Goal: Transaction & Acquisition: Purchase product/service

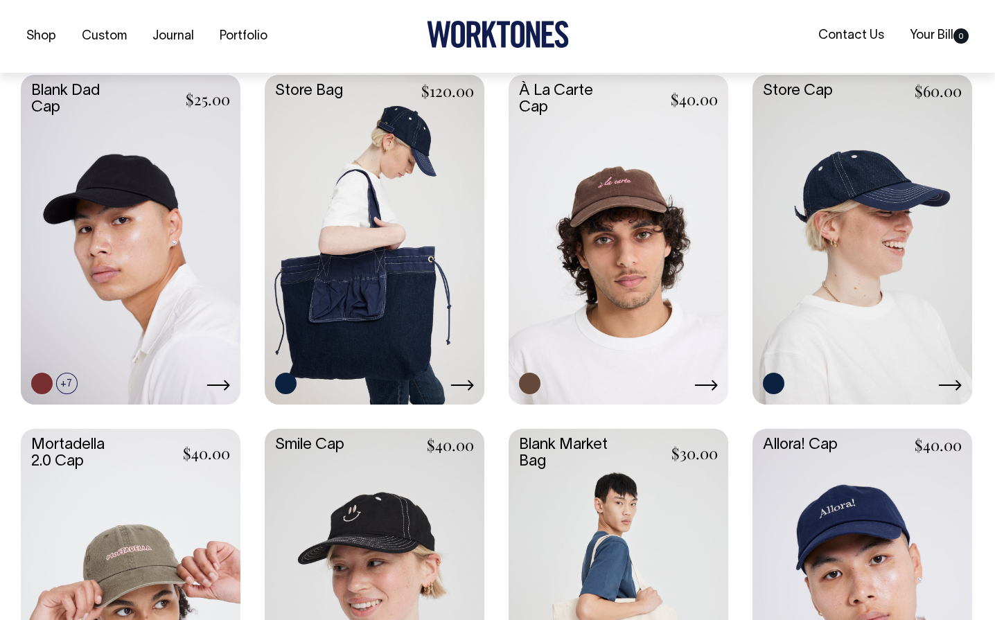
scroll to position [596, 0]
click at [856, 230] on link at bounding box center [862, 237] width 220 height 327
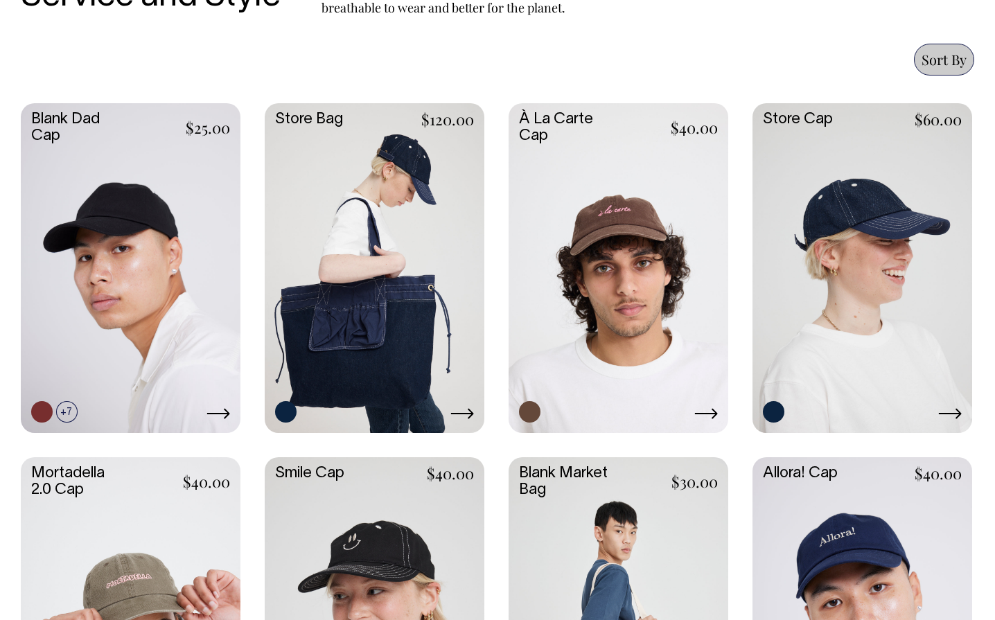
scroll to position [565, 0]
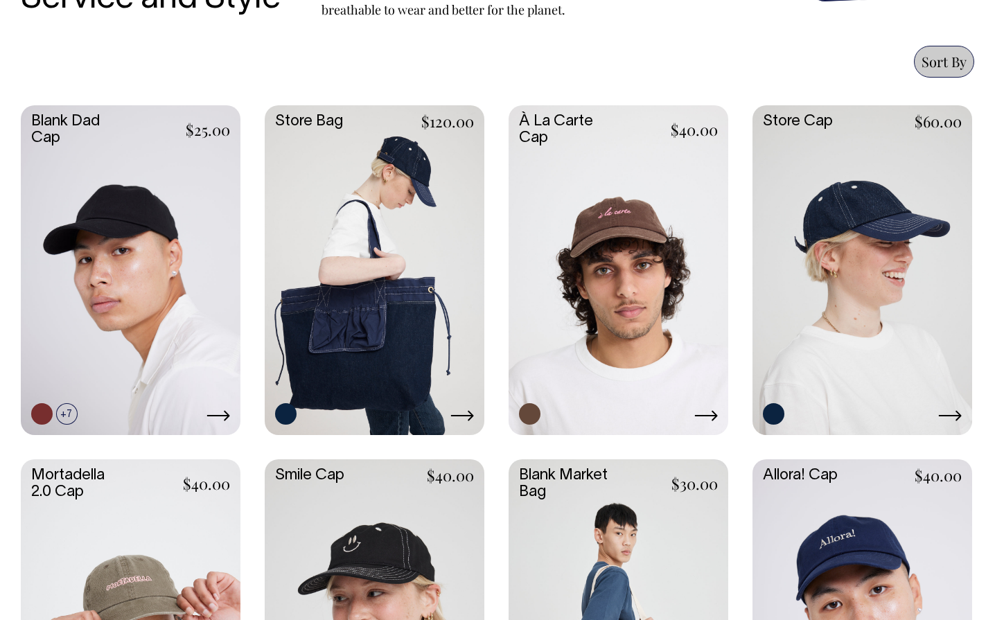
click at [629, 224] on link at bounding box center [618, 268] width 220 height 327
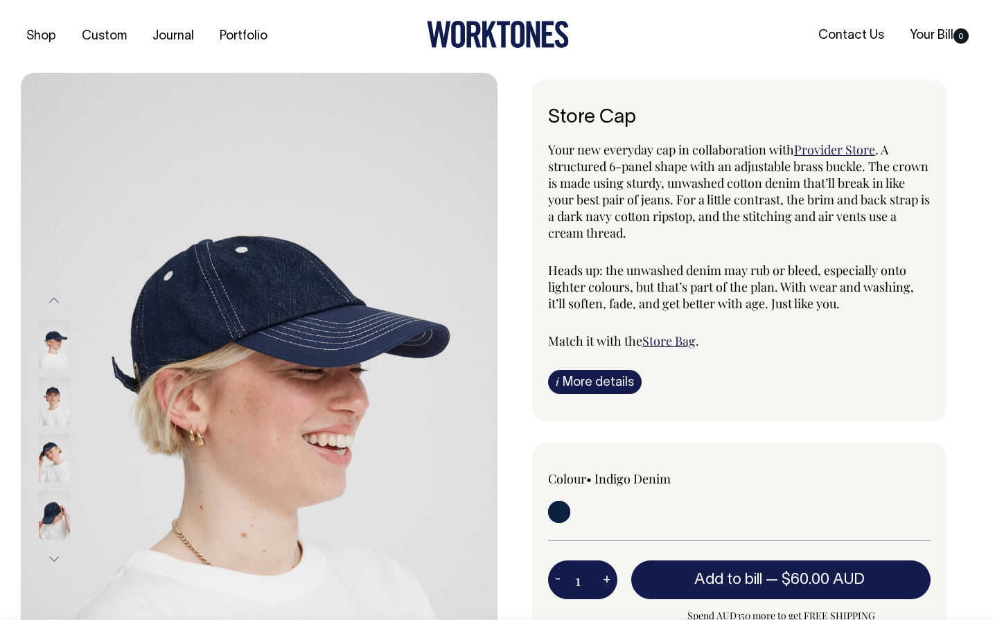
click at [53, 405] on img at bounding box center [54, 401] width 31 height 48
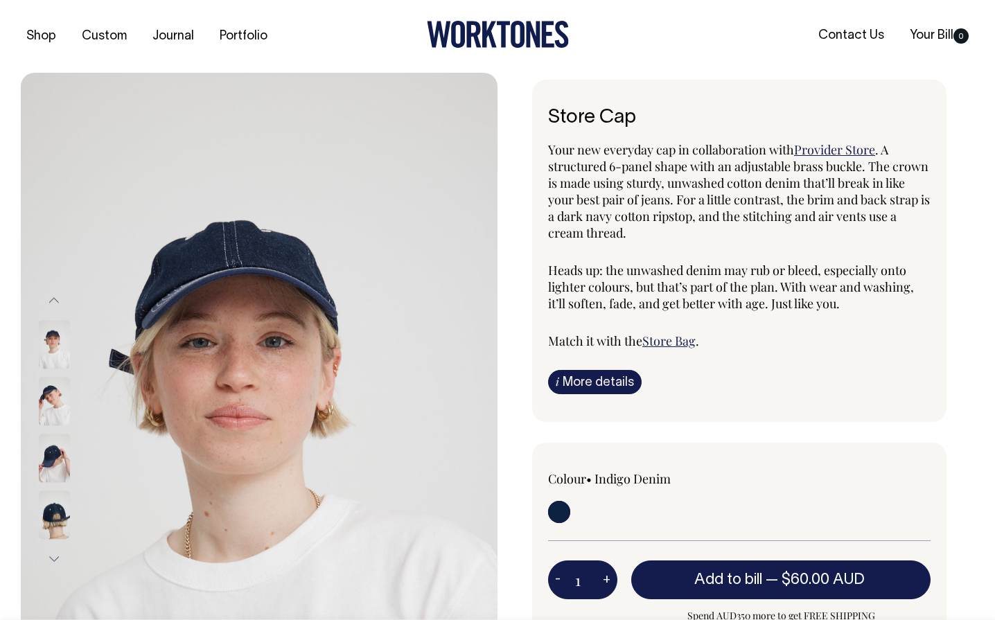
click at [47, 459] on img at bounding box center [54, 458] width 31 height 48
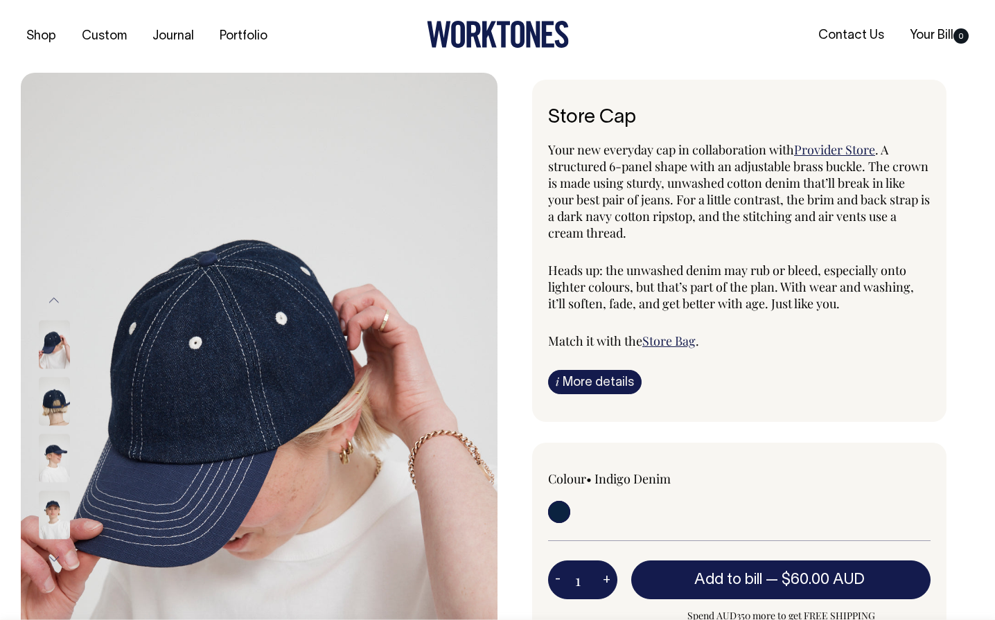
click at [51, 524] on img at bounding box center [54, 514] width 31 height 48
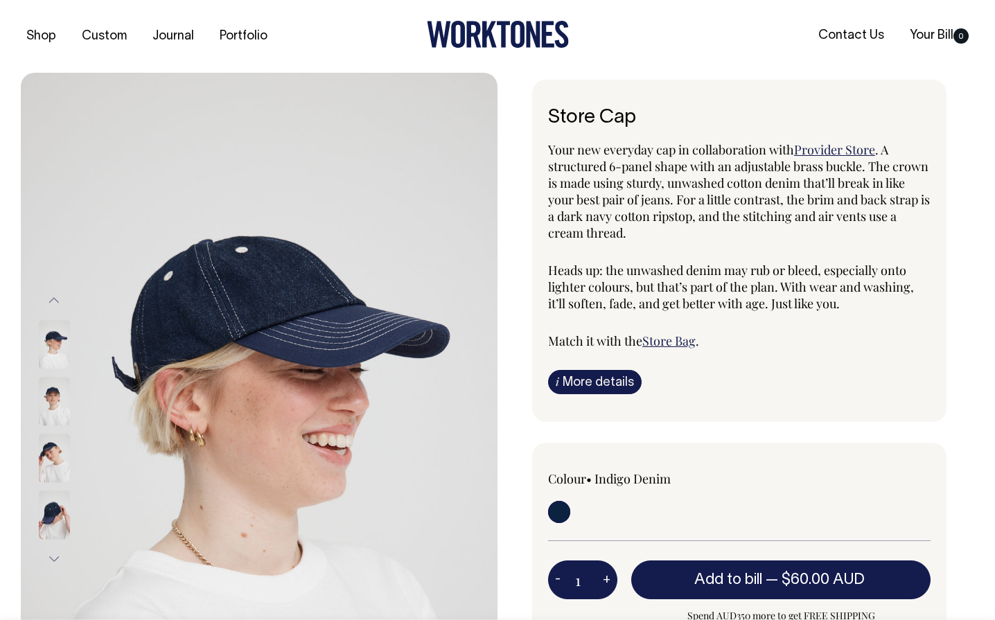
click at [51, 308] on button "Previous" at bounding box center [54, 300] width 21 height 31
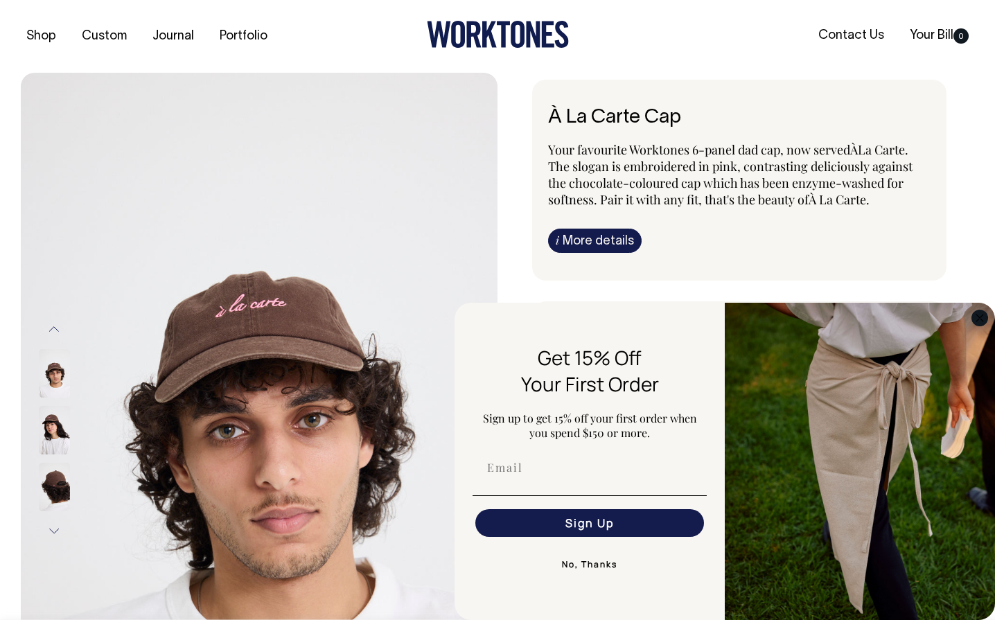
click at [978, 315] on circle "Close dialog" at bounding box center [980, 318] width 16 height 16
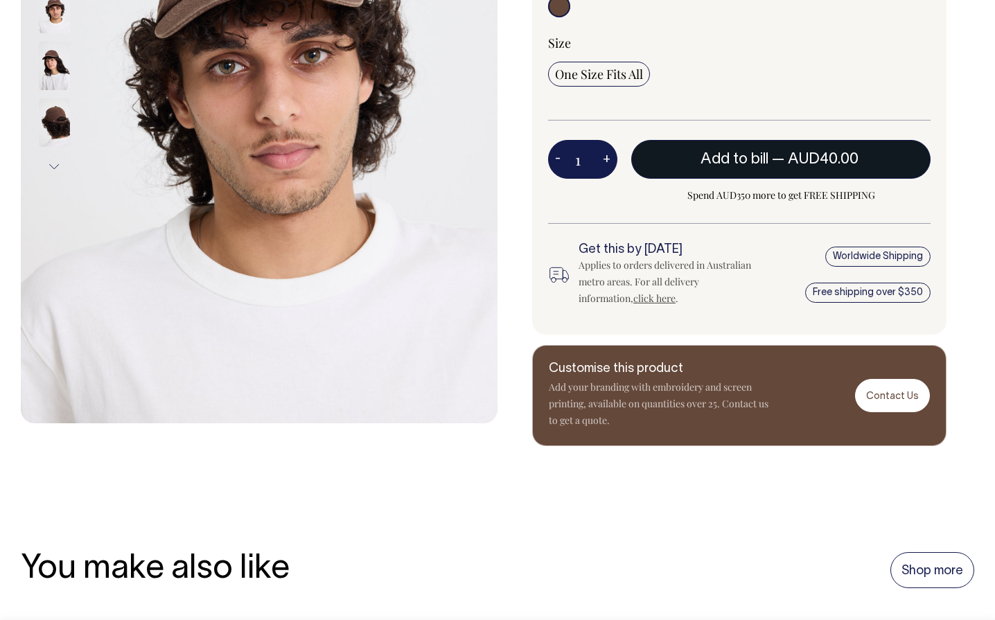
scroll to position [364, 0]
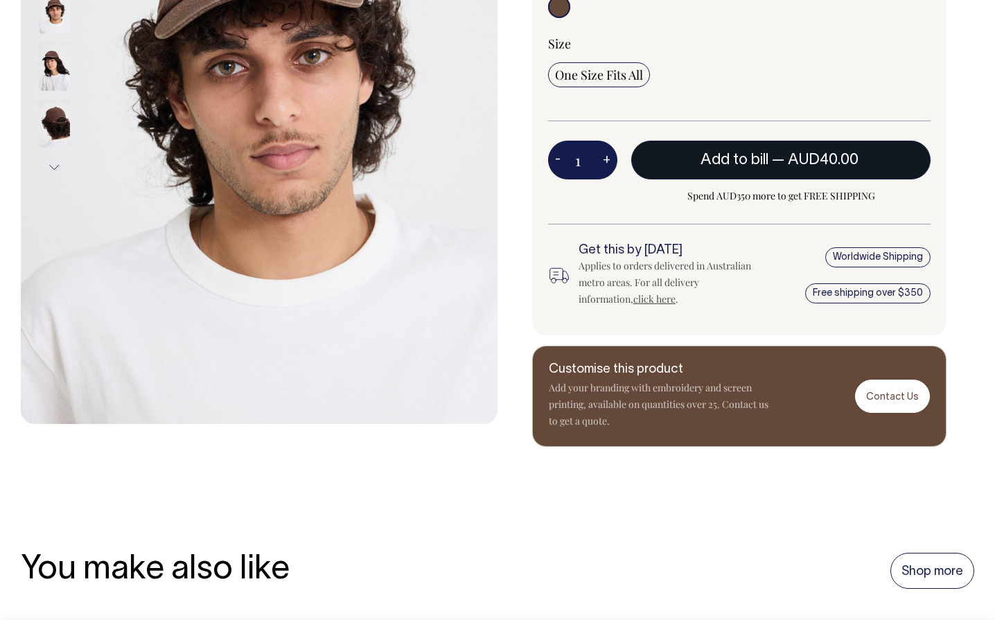
click at [847, 161] on span "AUD40.00" at bounding box center [823, 160] width 71 height 14
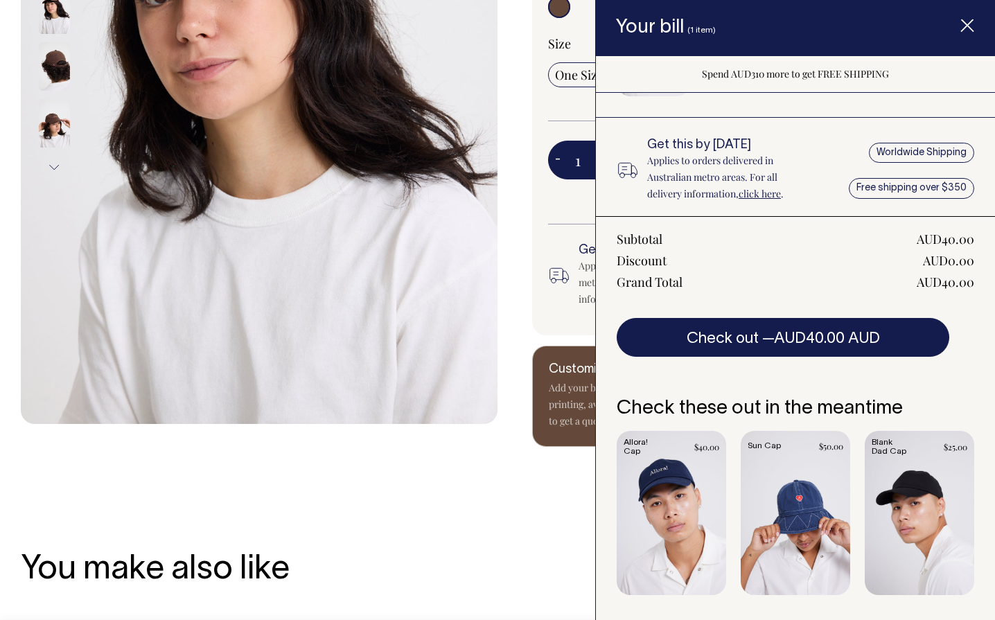
scroll to position [127, 0]
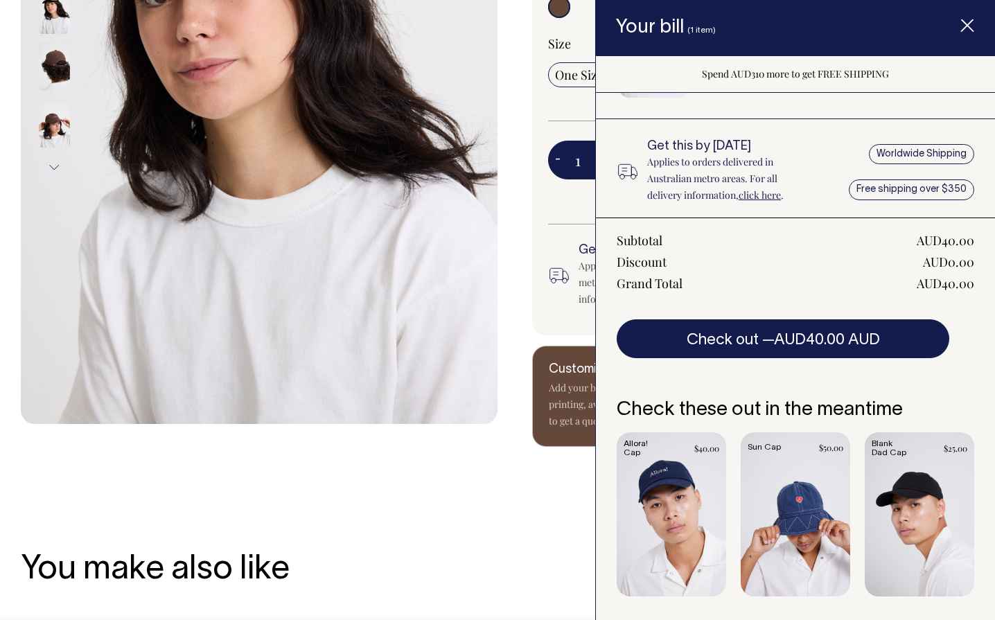
click at [664, 471] on link "Item added to your cart" at bounding box center [670, 514] width 109 height 164
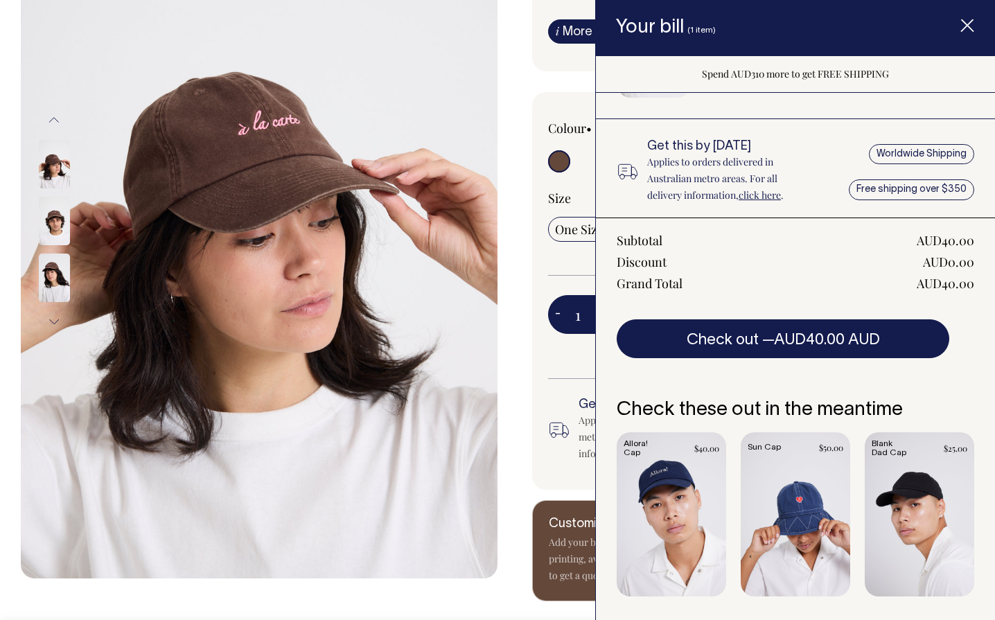
scroll to position [208, 0]
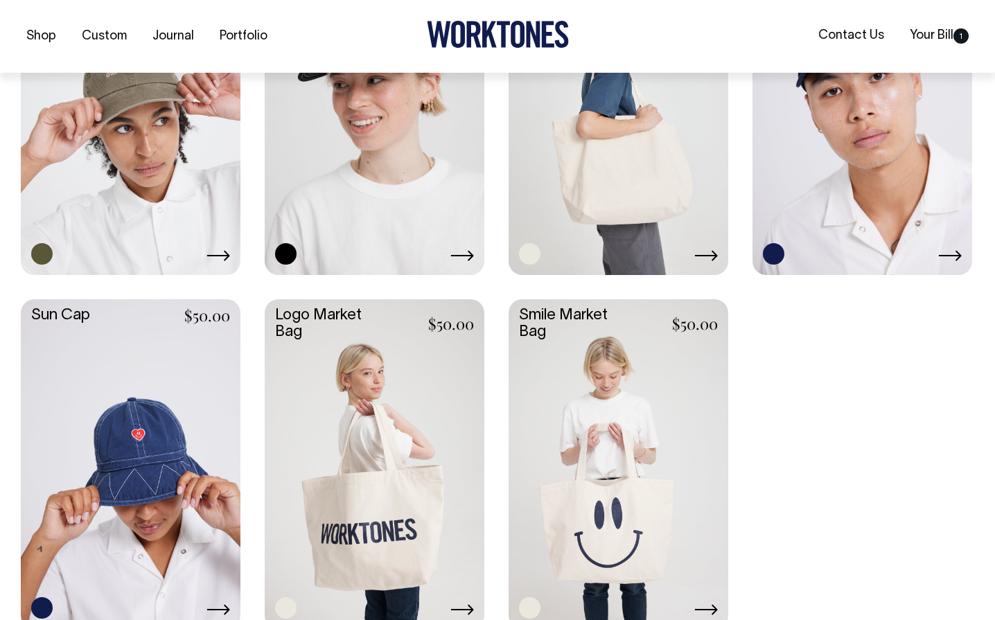
scroll to position [1078, 0]
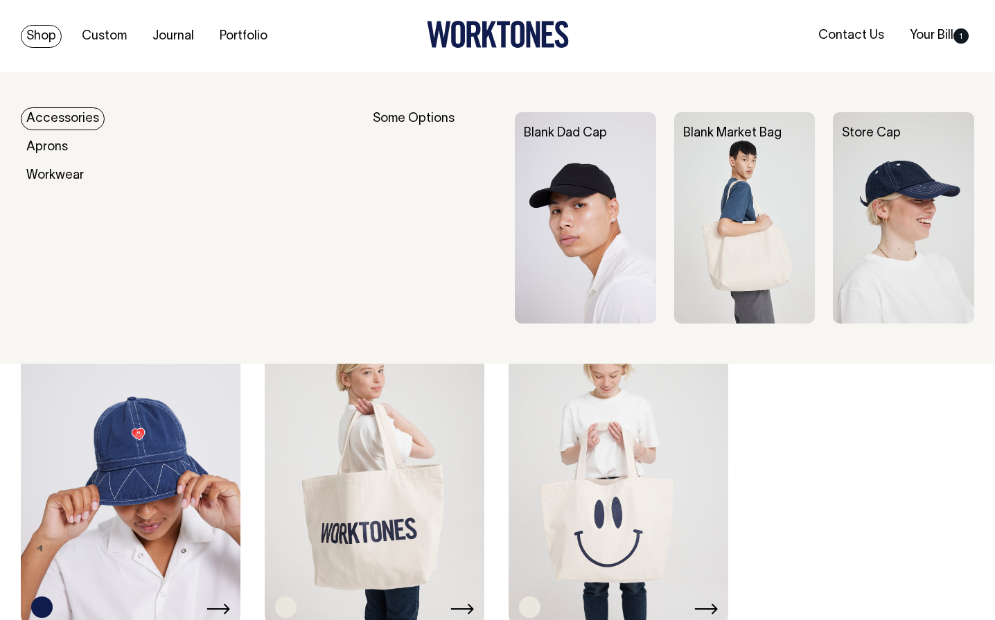
click at [44, 27] on link "Shop" at bounding box center [41, 36] width 41 height 23
